Goal: Task Accomplishment & Management: Complete application form

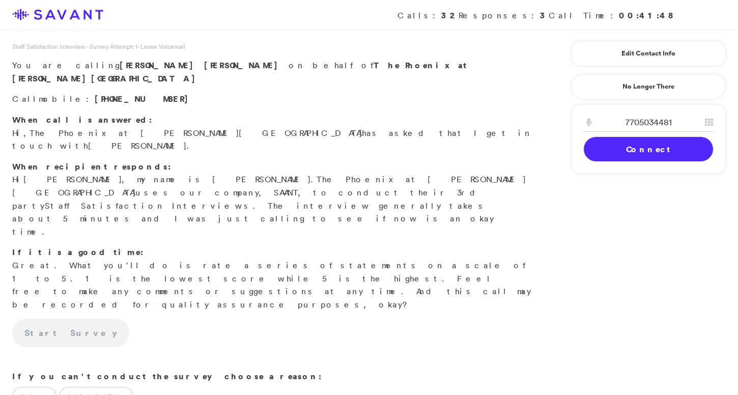
click at [644, 149] on link "Connect" at bounding box center [648, 149] width 129 height 24
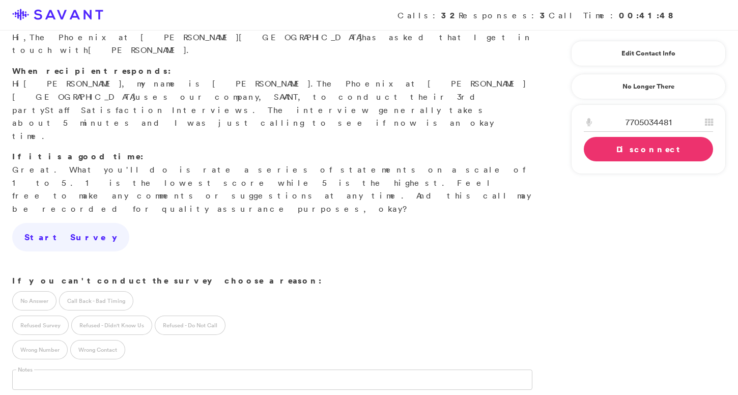
scroll to position [123, 0]
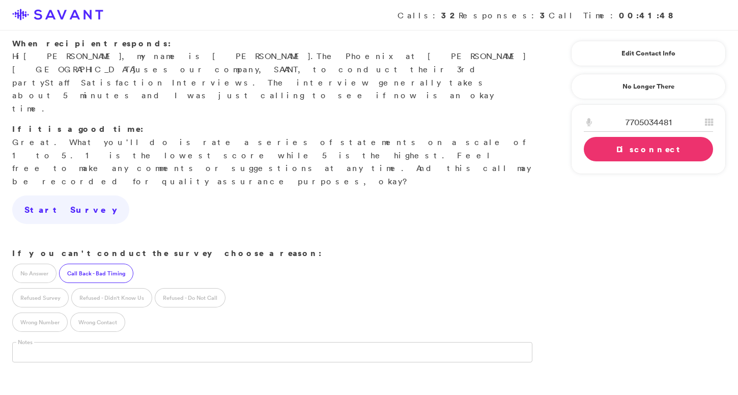
click at [103, 264] on label "Call Back - Bad Timing" at bounding box center [96, 273] width 74 height 19
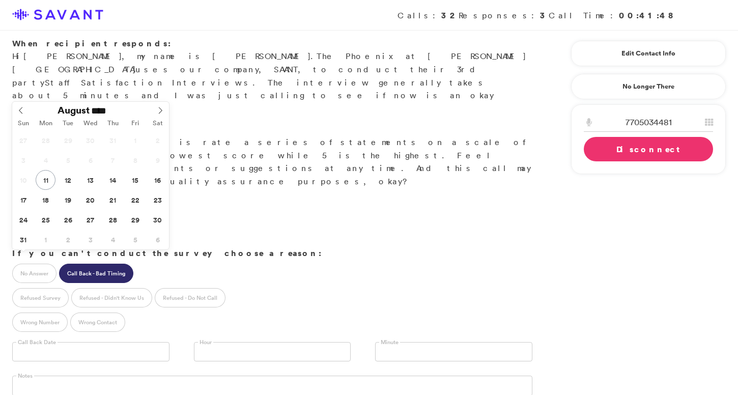
click at [92, 342] on input "text" at bounding box center [90, 351] width 157 height 19
click at [621, 155] on link "Disconnect" at bounding box center [648, 149] width 129 height 24
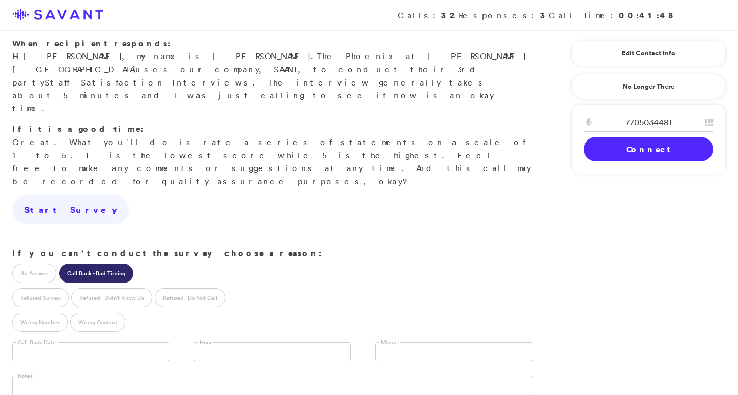
click at [98, 342] on input "text" at bounding box center [90, 351] width 157 height 19
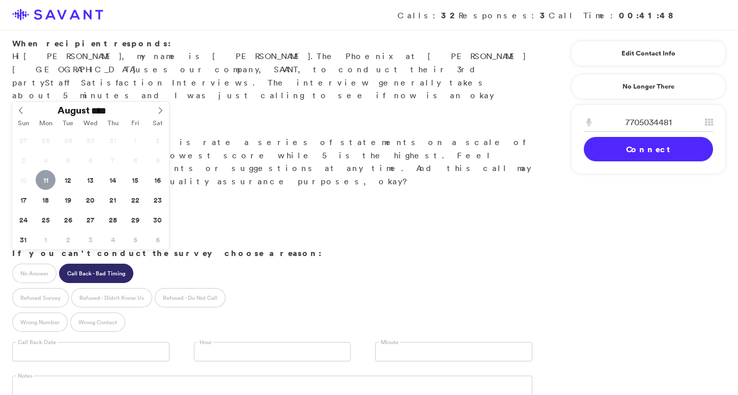
type input "**********"
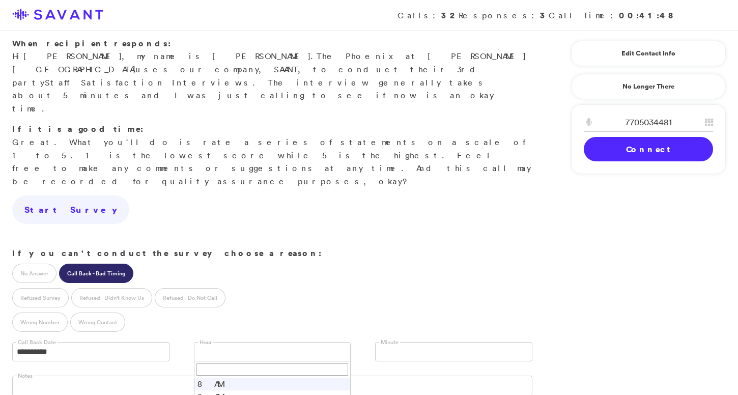
click at [261, 342] on link at bounding box center [272, 351] width 157 height 19
